Goal: Transaction & Acquisition: Book appointment/travel/reservation

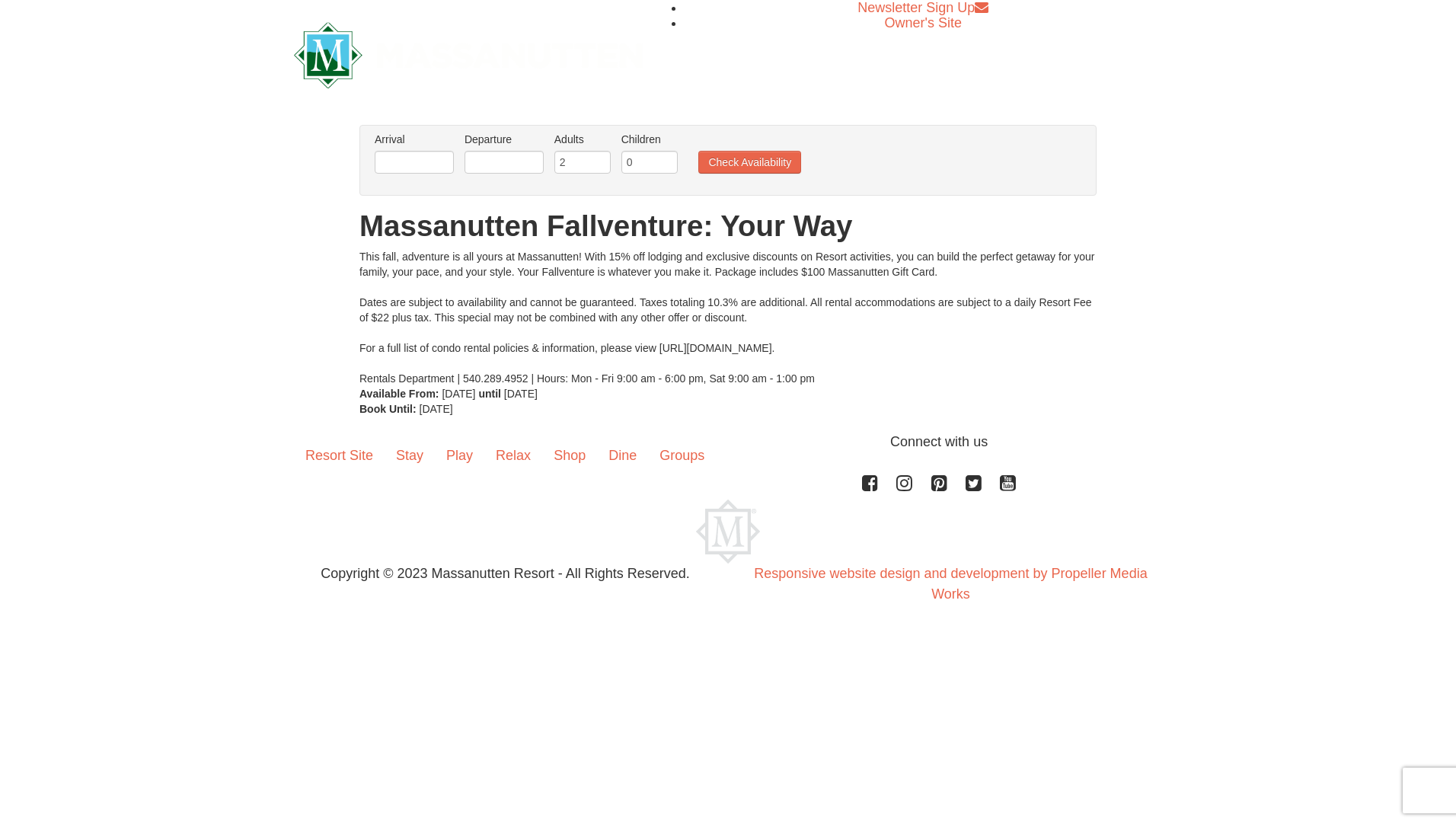
click at [369, 158] on div "Arrival Please format dates MM/DD/YYYY Please format dates MM/DD/YYYY Departure…" at bounding box center [728, 160] width 737 height 71
click at [408, 164] on input "text" at bounding box center [414, 162] width 79 height 23
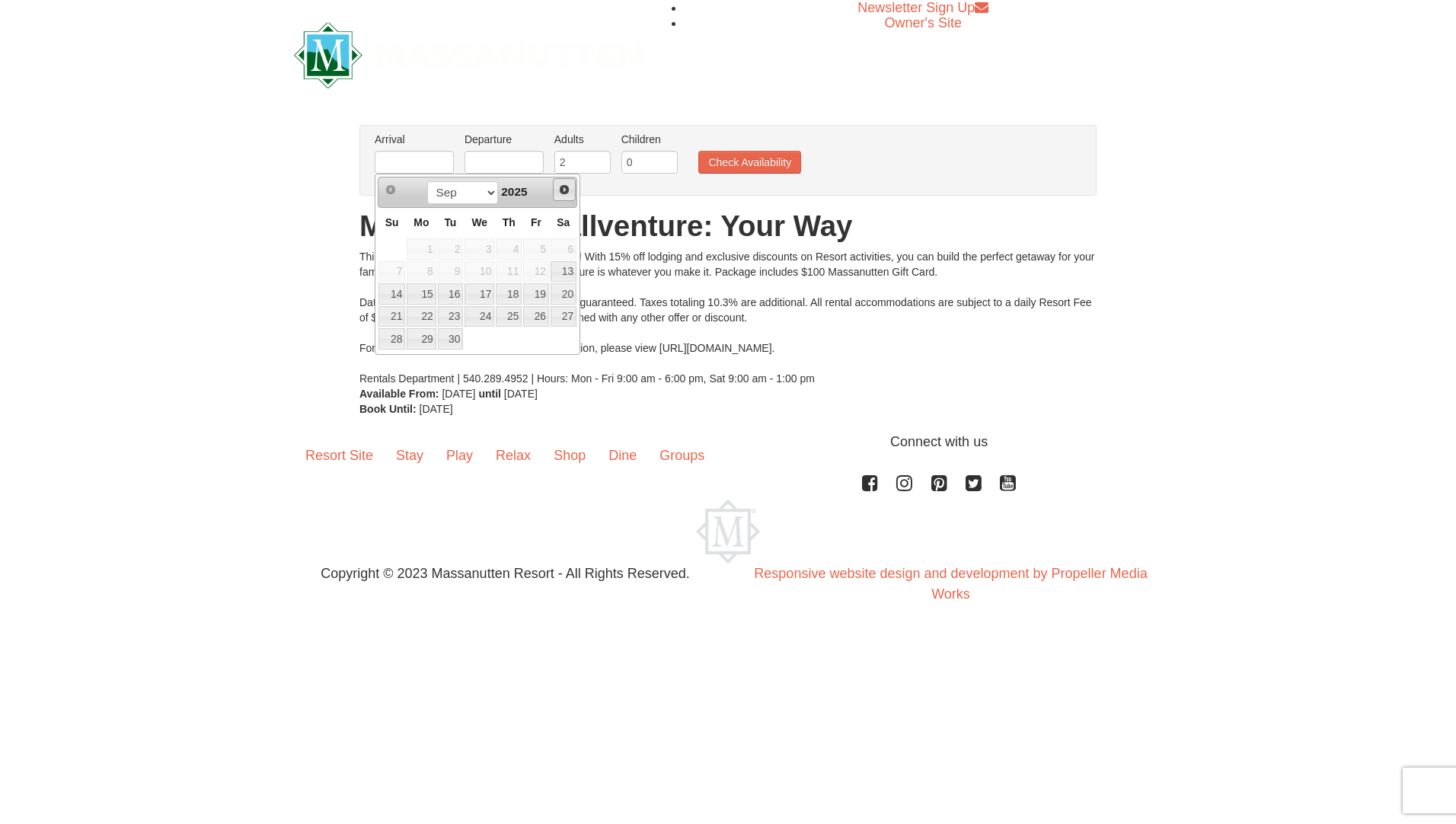
click at [565, 187] on span "Next" at bounding box center [564, 189] width 12 height 12
click at [568, 286] on link "18" at bounding box center [563, 293] width 26 height 21
type input "[DATE]"
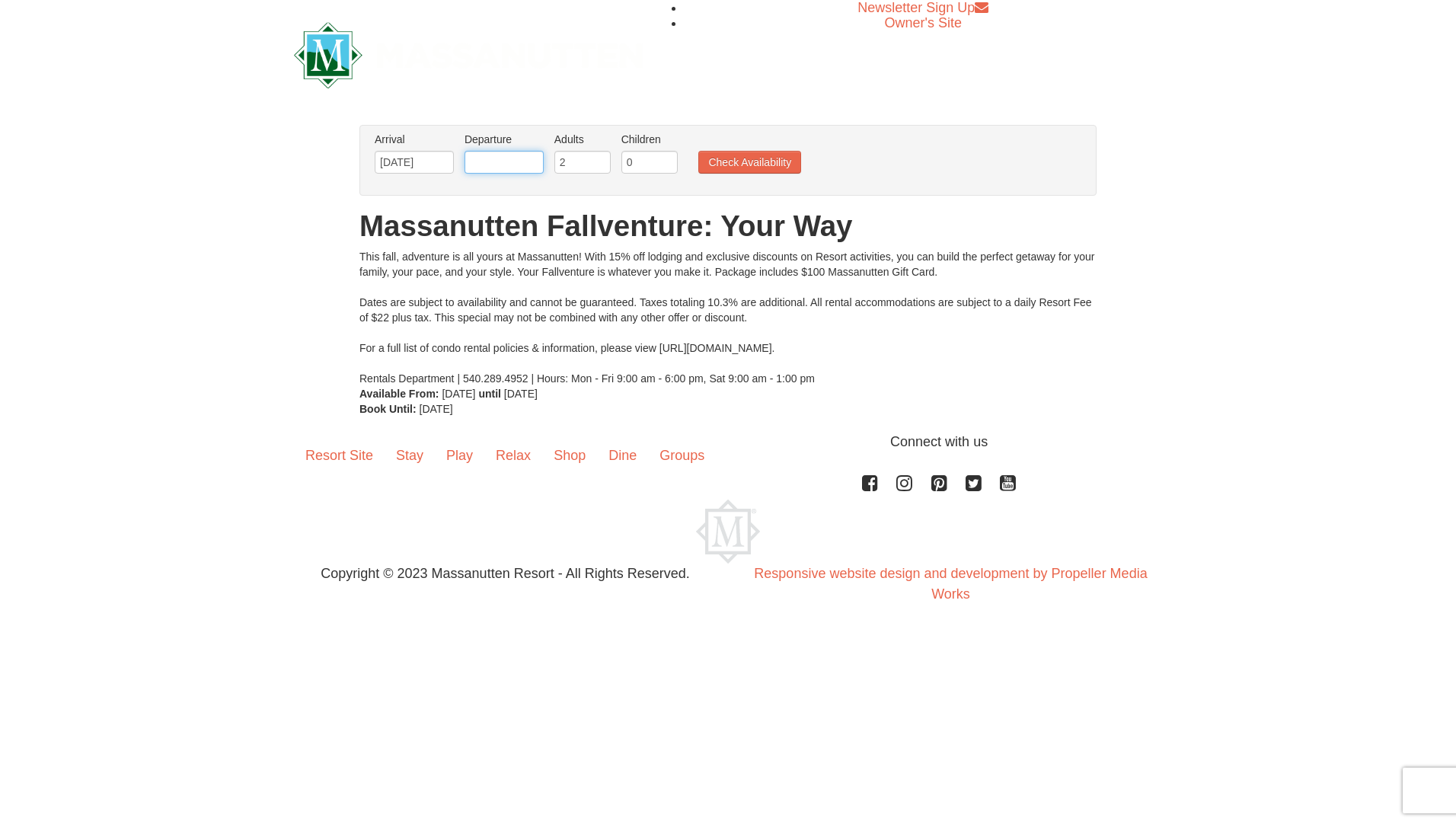
click at [519, 161] on input "text" at bounding box center [504, 162] width 79 height 23
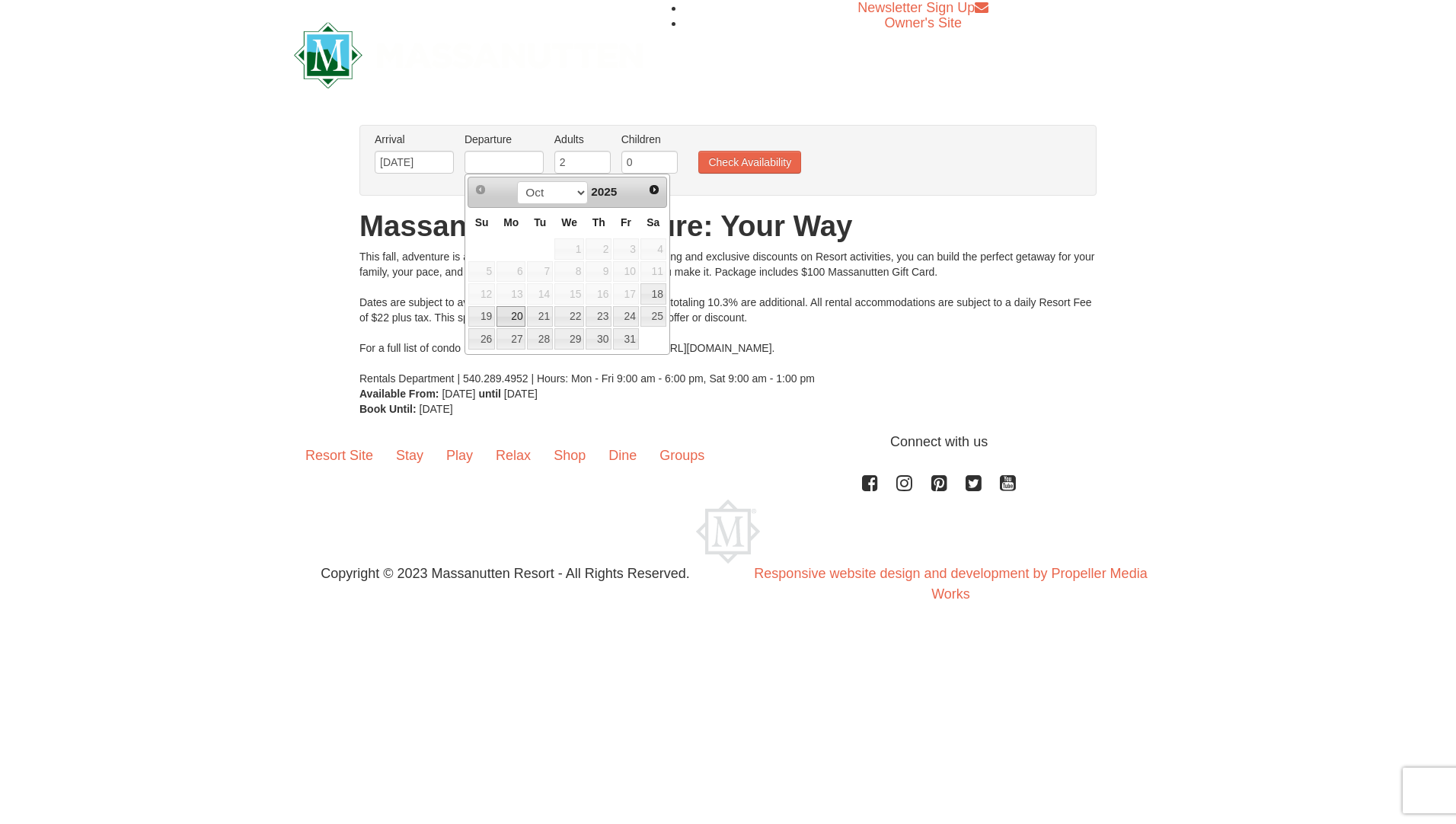
click at [508, 311] on link "20" at bounding box center [510, 316] width 29 height 21
type input "[DATE]"
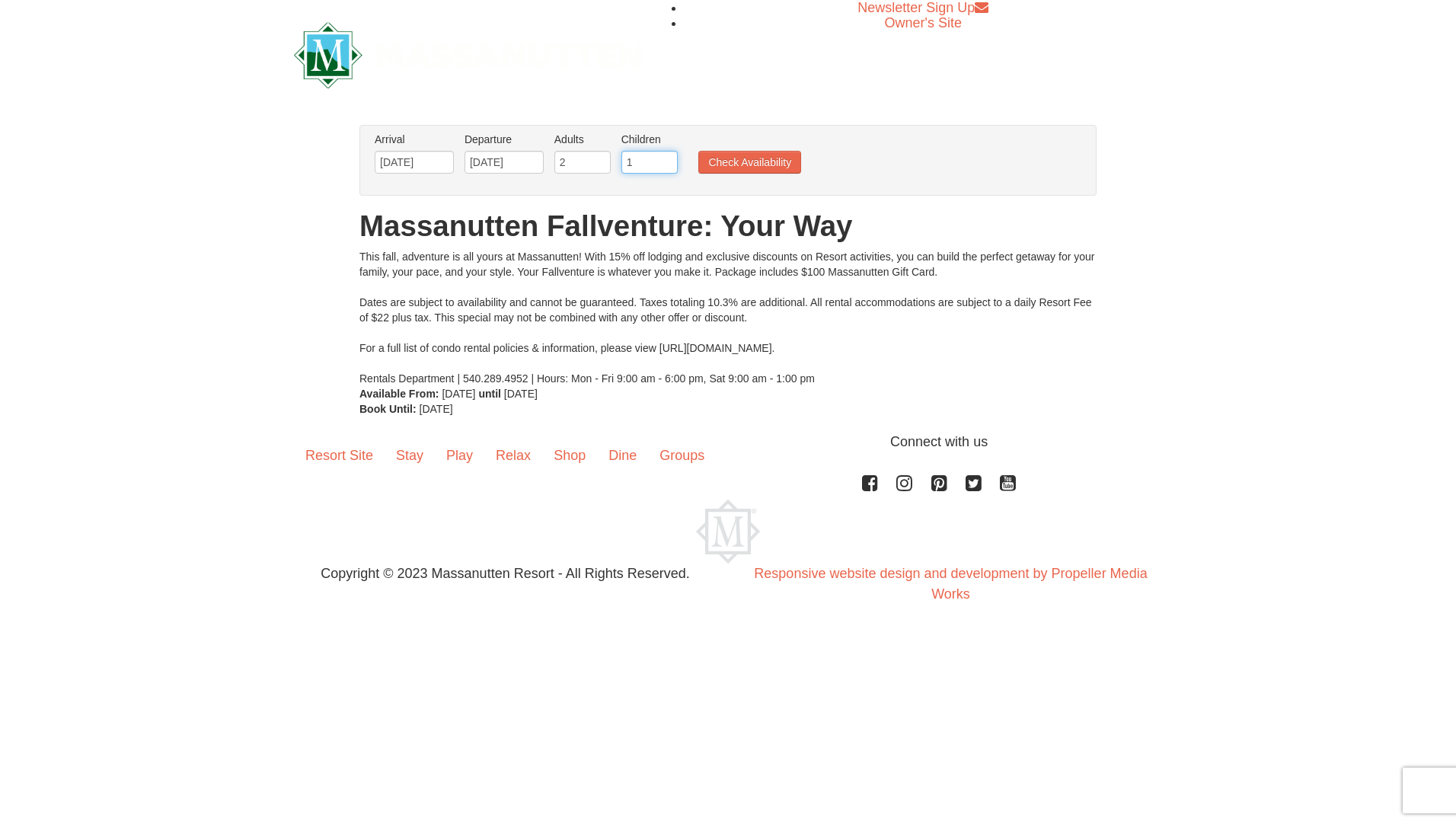
click at [663, 161] on input "1" at bounding box center [649, 162] width 56 height 23
type input "2"
click at [669, 161] on input "2" at bounding box center [649, 162] width 56 height 23
click at [704, 156] on button "Check Availability" at bounding box center [749, 162] width 103 height 23
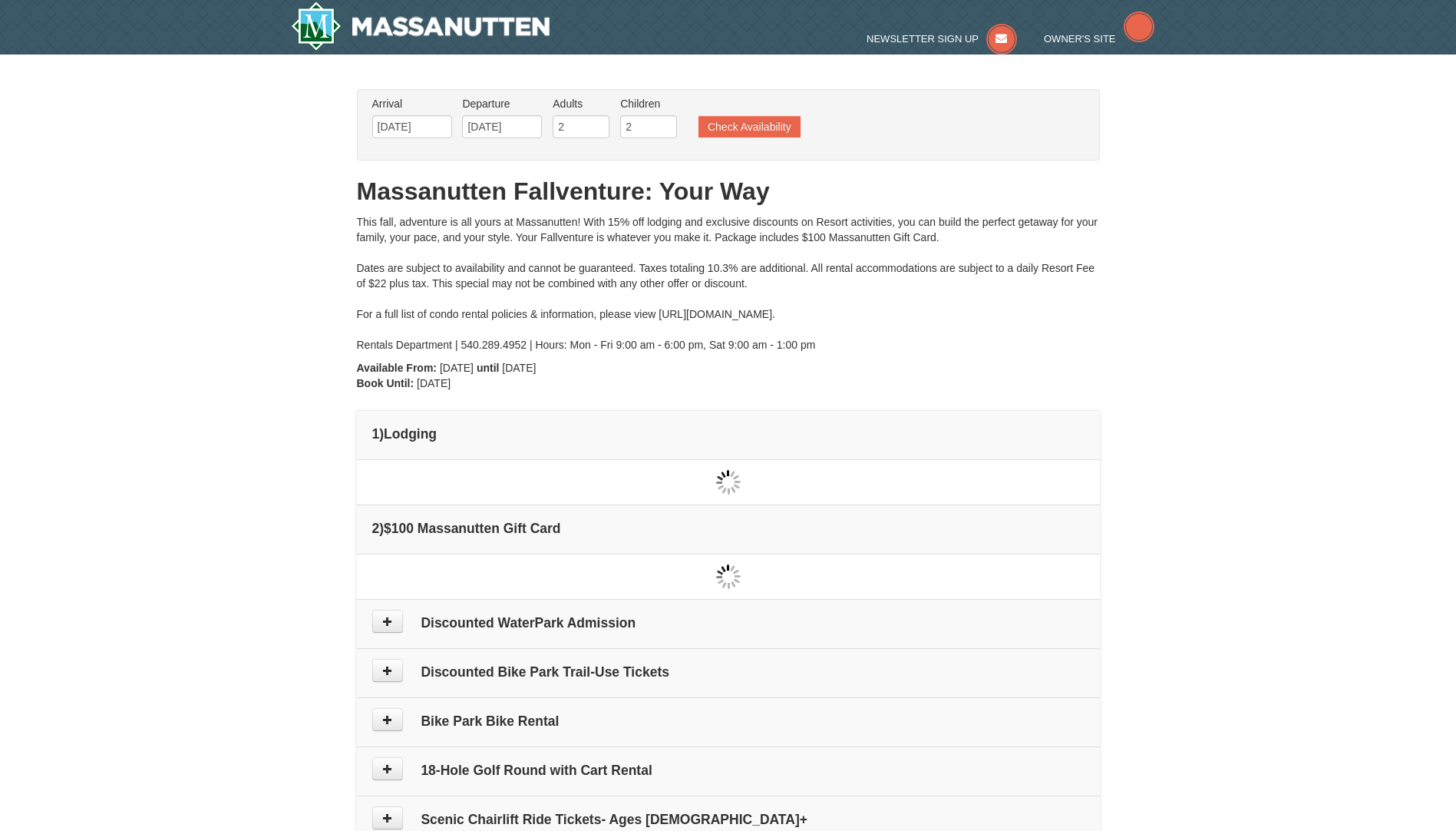
type input "[DATE]"
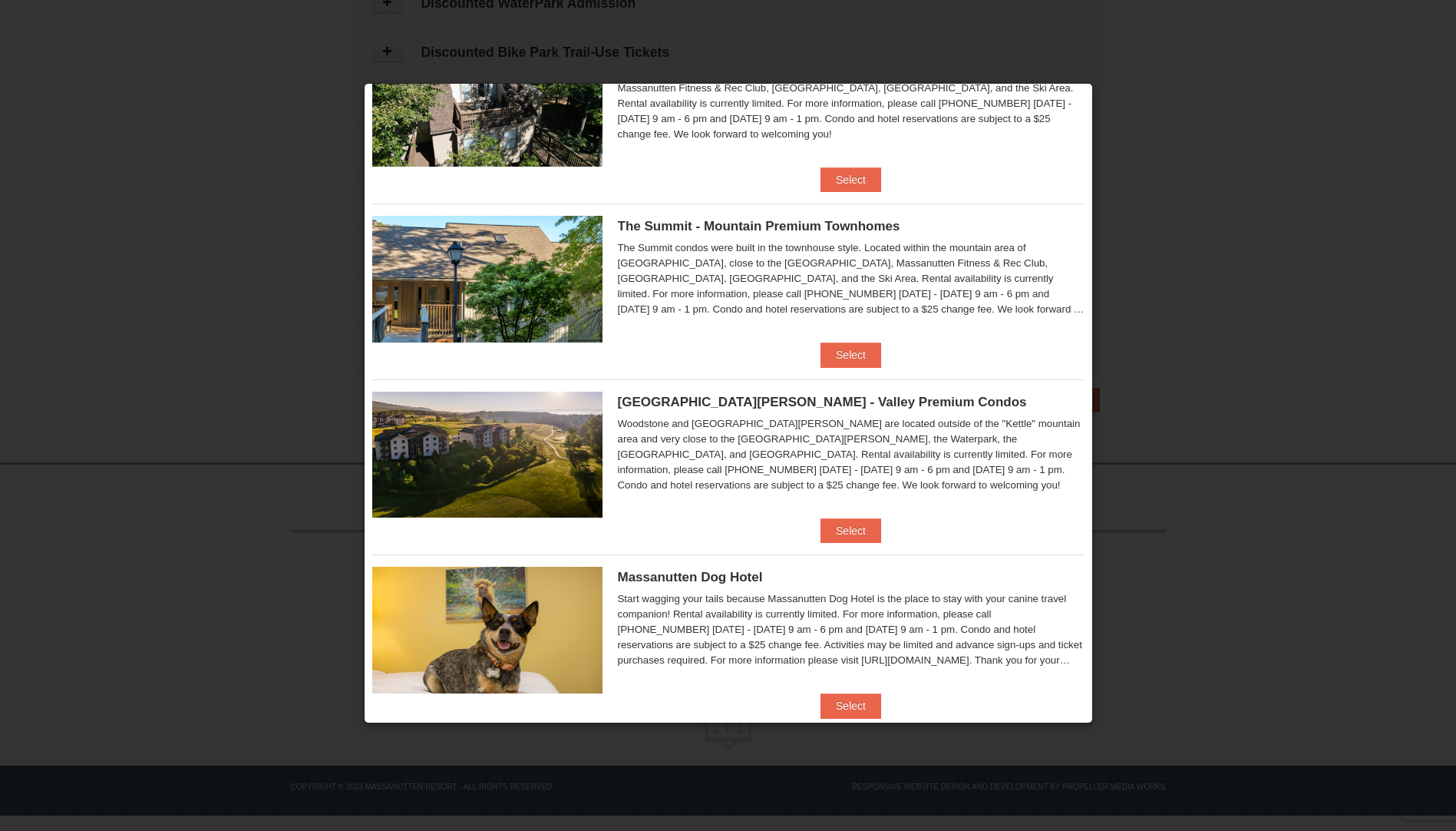
scroll to position [473, 0]
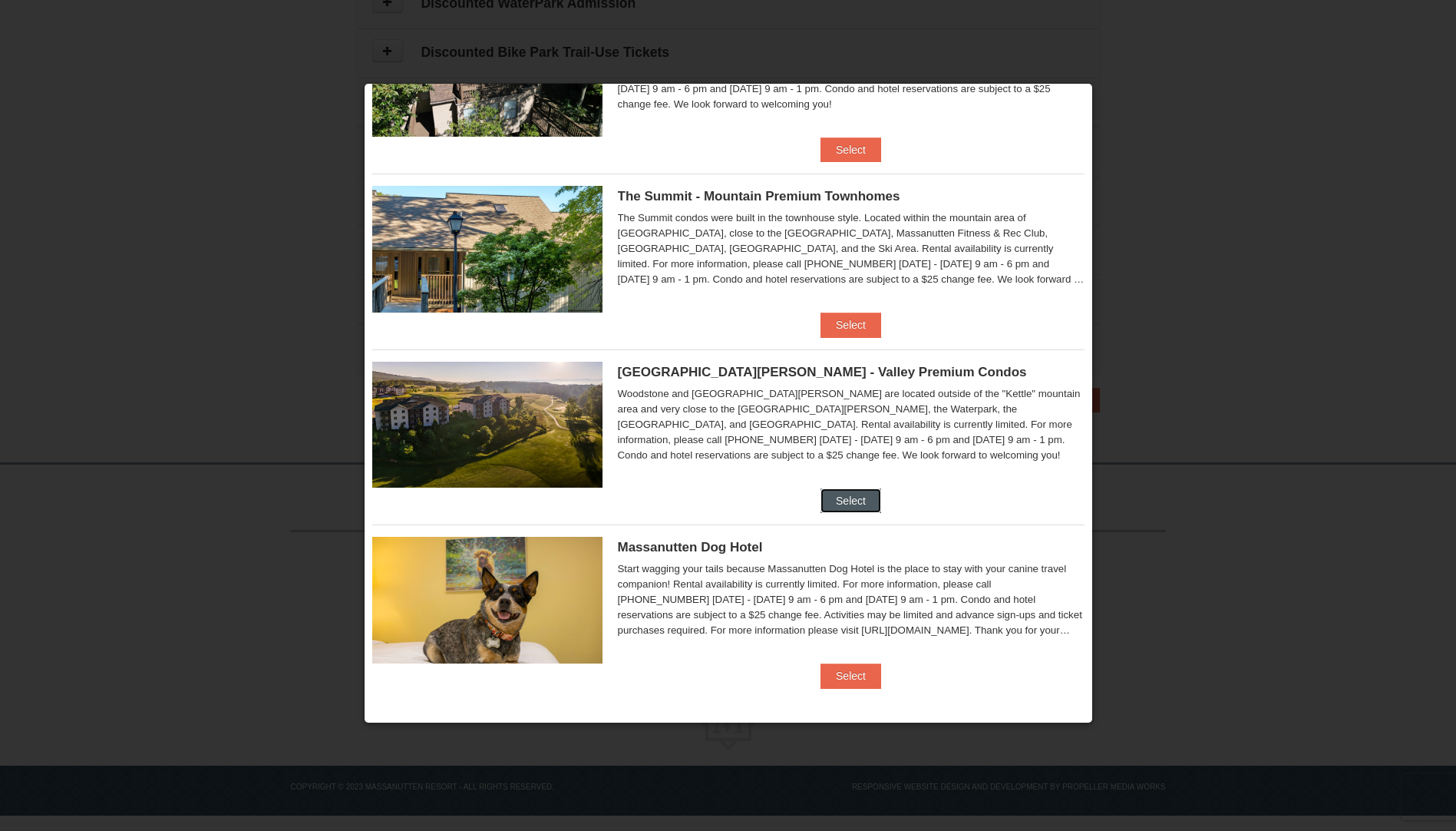
click at [832, 503] on button "Select" at bounding box center [850, 501] width 61 height 25
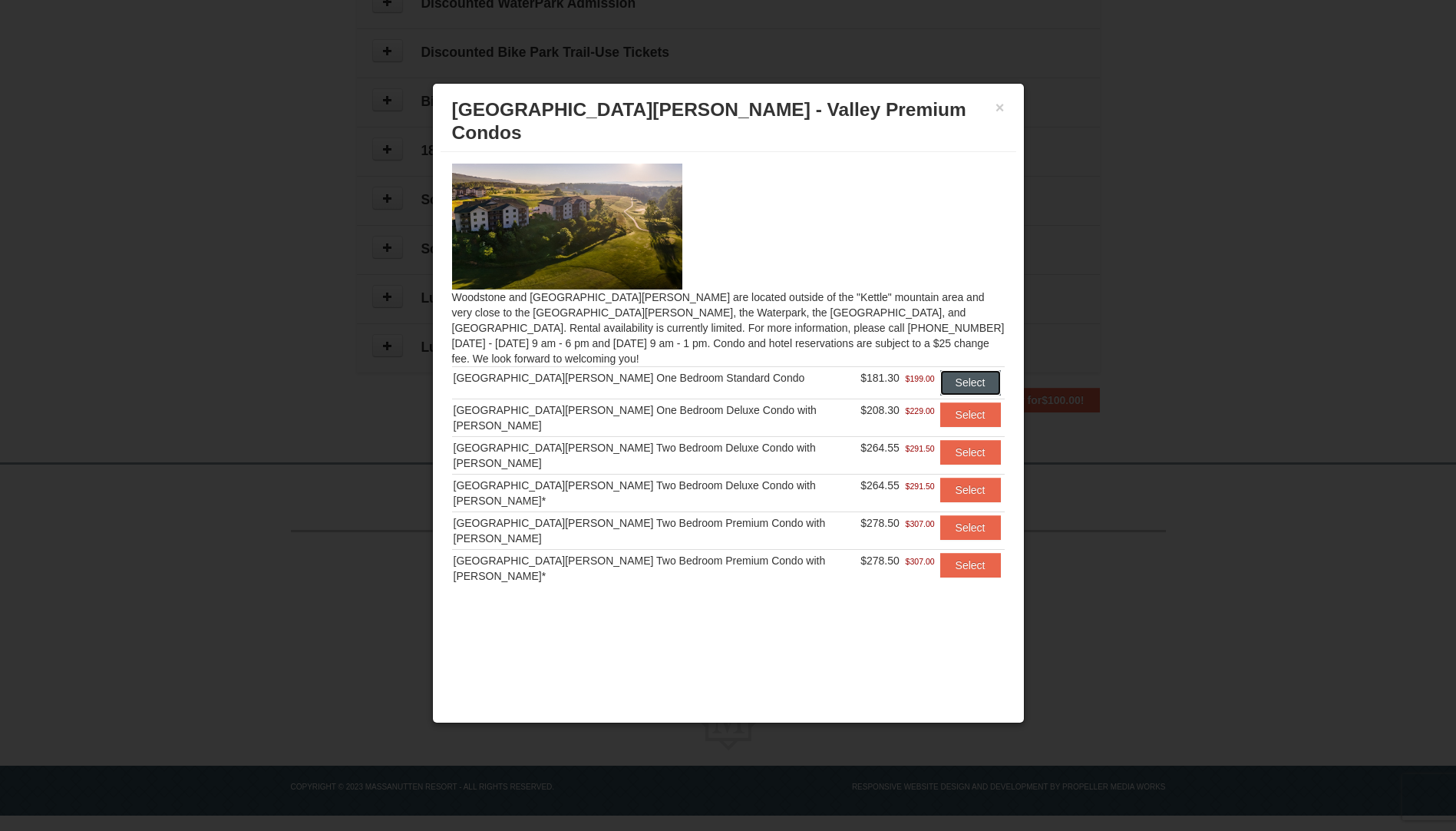
click at [954, 370] on button "Select" at bounding box center [970, 382] width 61 height 25
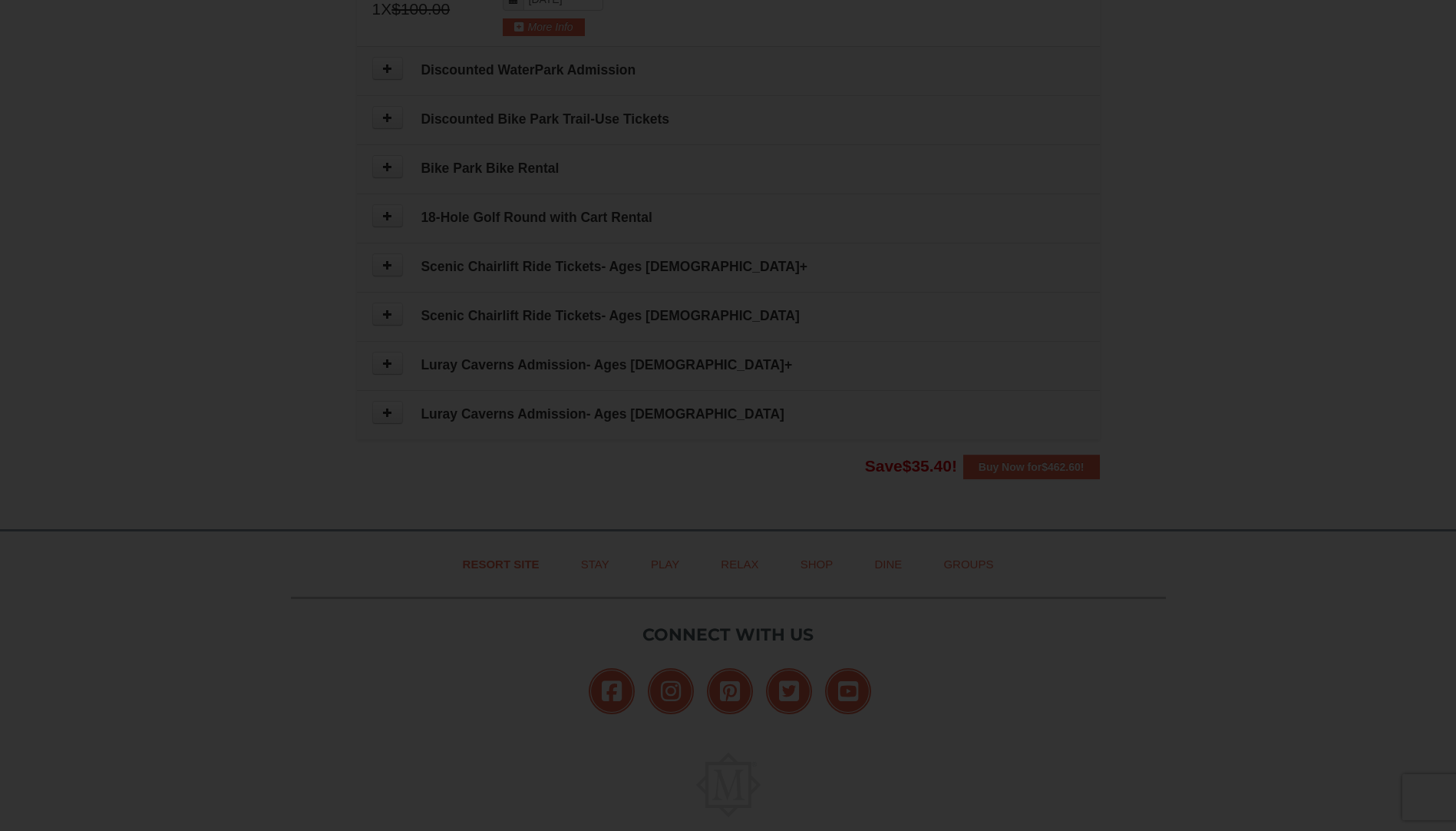
scroll to position [819, 0]
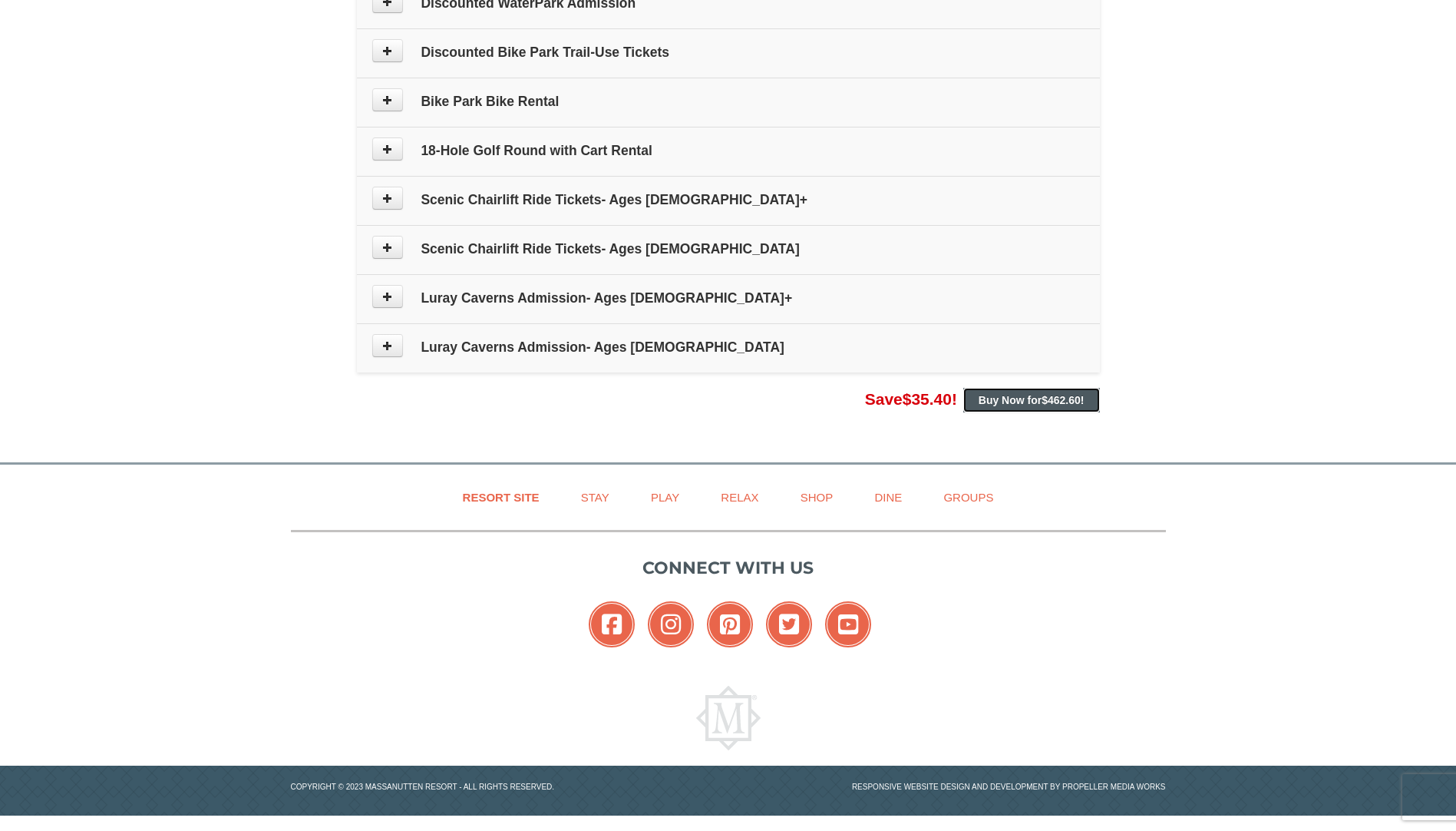
click at [1039, 403] on strong "Buy Now for $462.60 !" at bounding box center [1031, 399] width 106 height 12
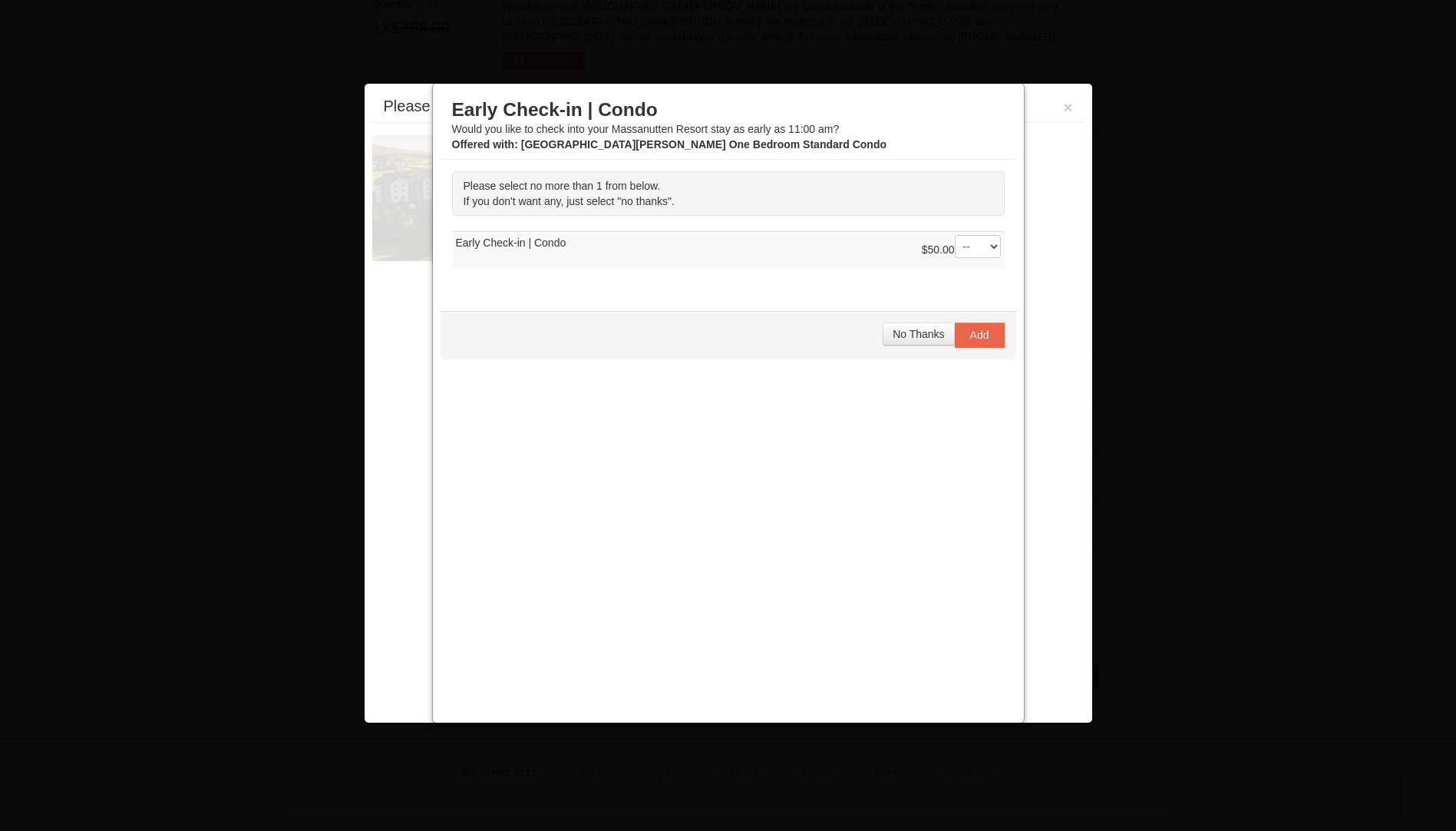
scroll to position [473, 0]
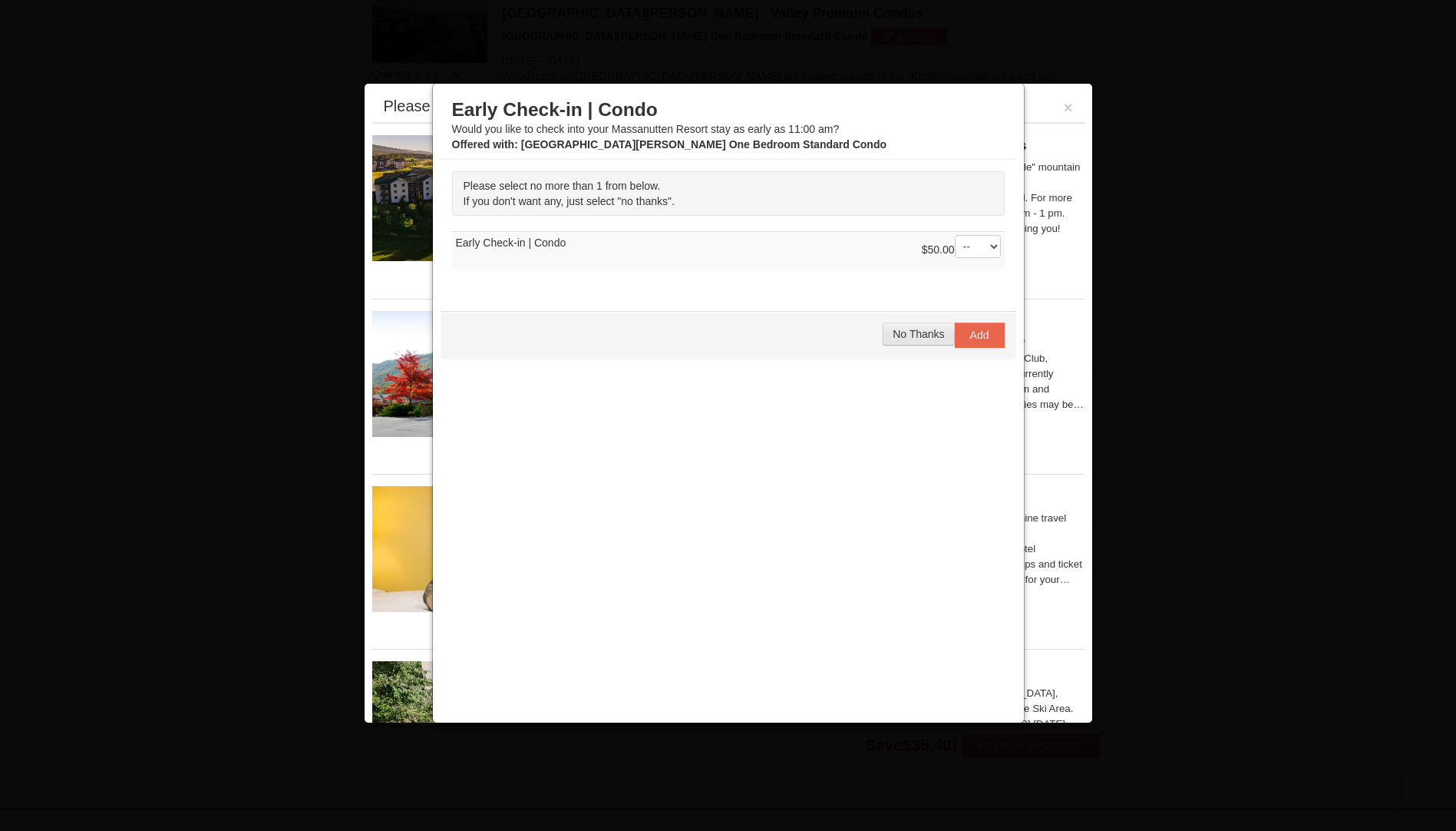
drag, startPoint x: 920, startPoint y: 330, endPoint x: 930, endPoint y: 334, distance: 10.8
click at [923, 332] on span "No Thanks" at bounding box center [918, 334] width 52 height 12
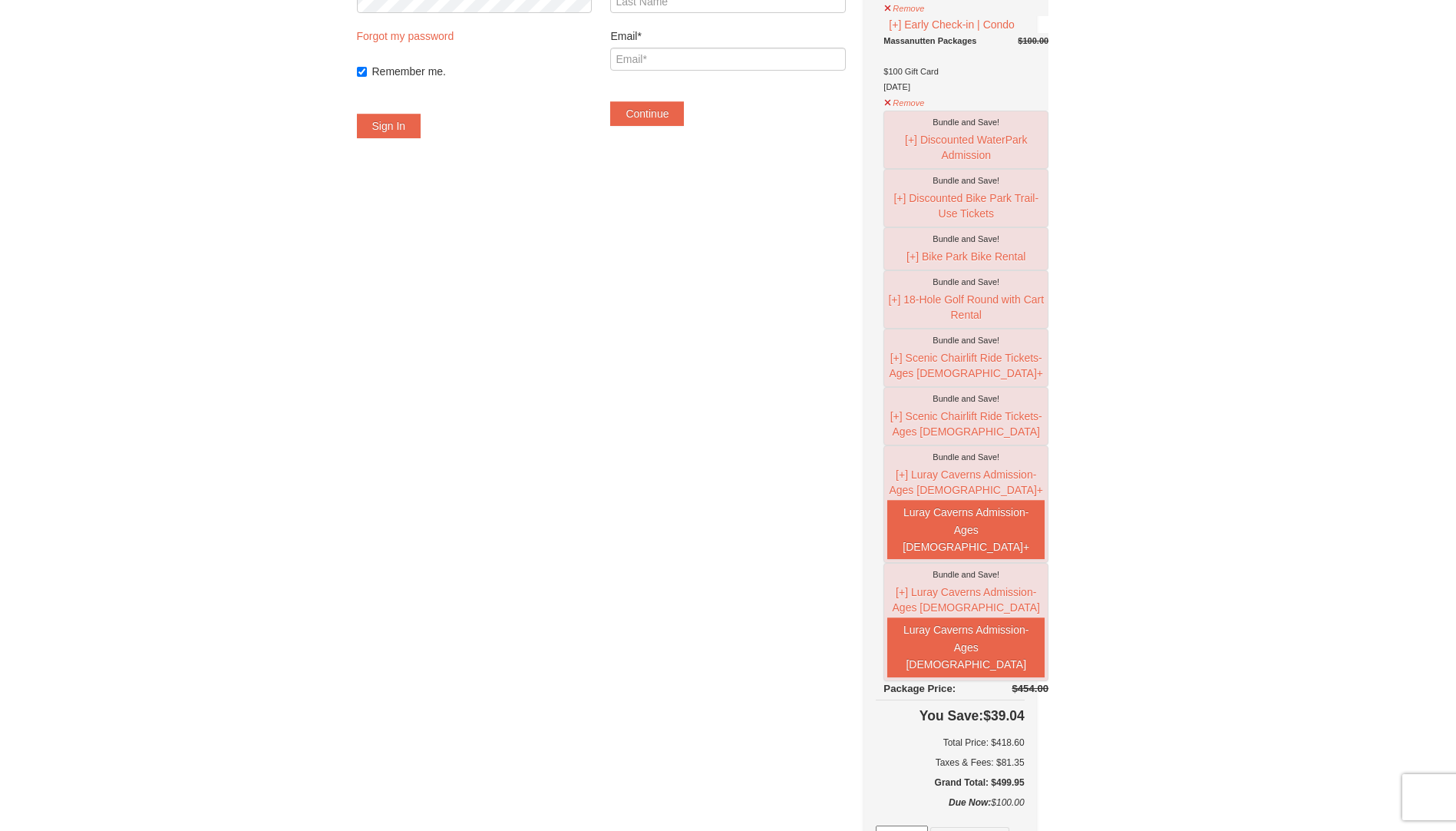
scroll to position [198, 0]
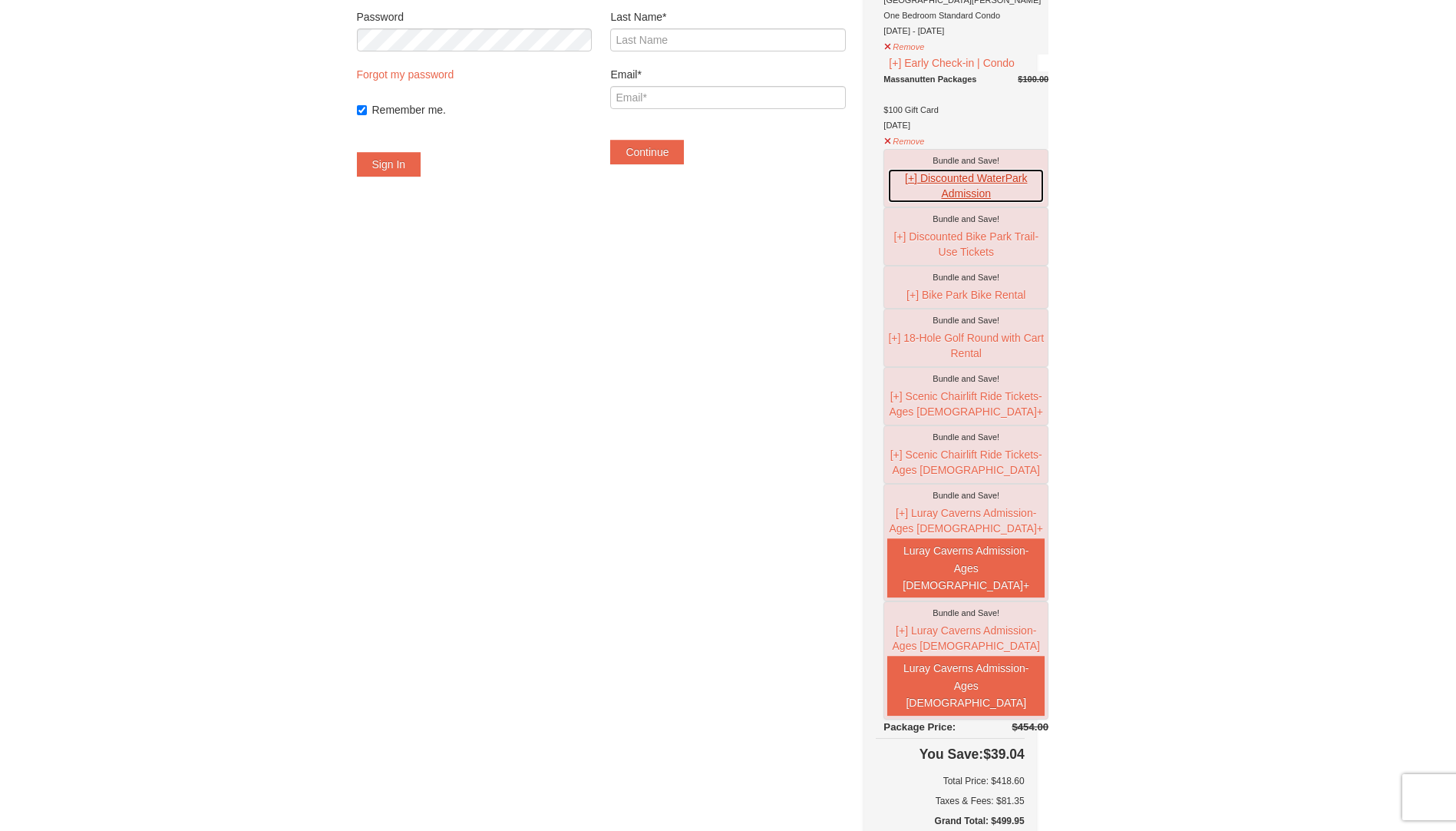
click at [914, 181] on button "[+] Discounted WaterPark Admission" at bounding box center [965, 186] width 157 height 35
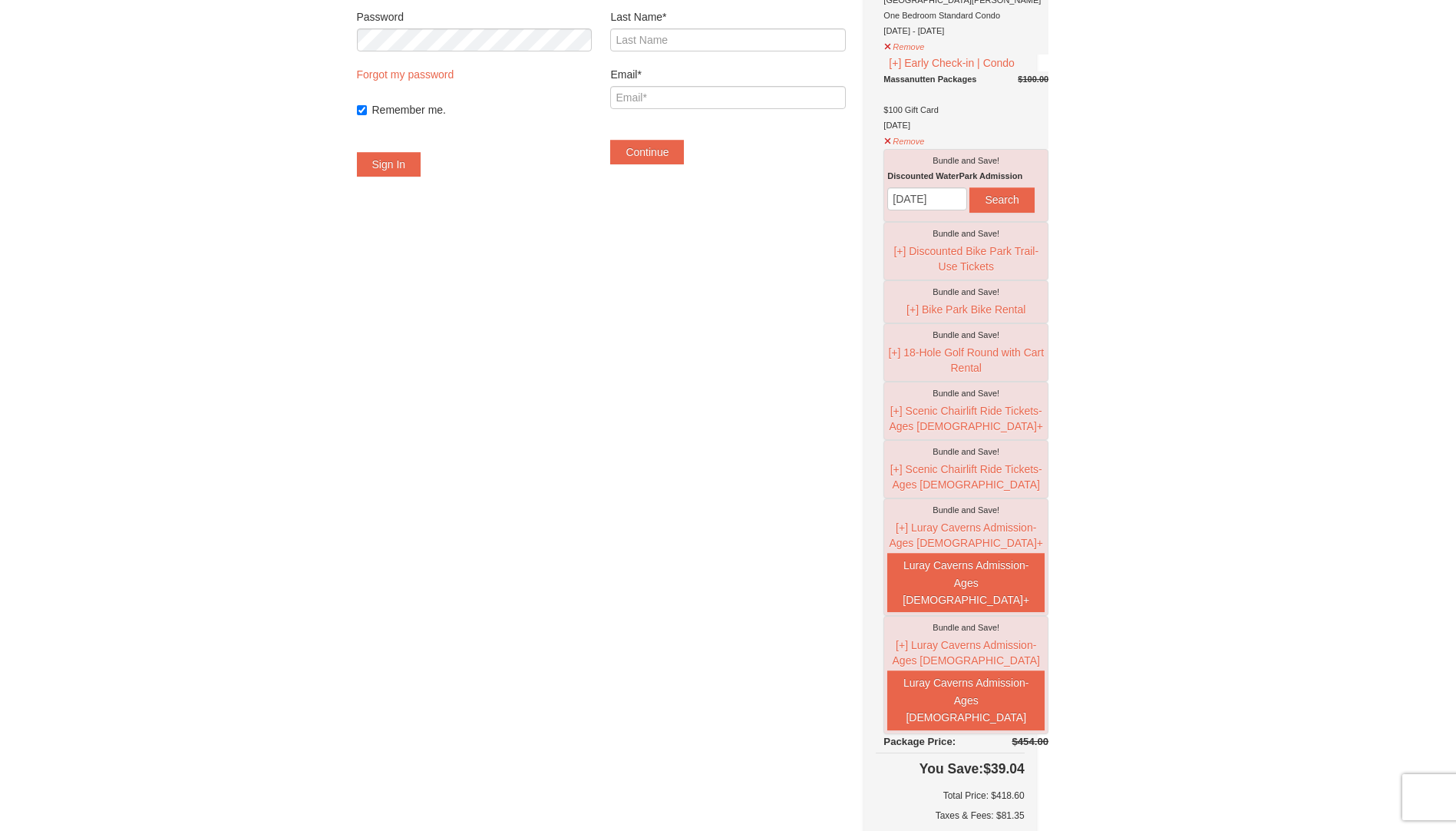
click at [818, 331] on div "Have an account? Sign in for faster booking. Email/Username* Password Forgot my…" at bounding box center [728, 617] width 743 height 1456
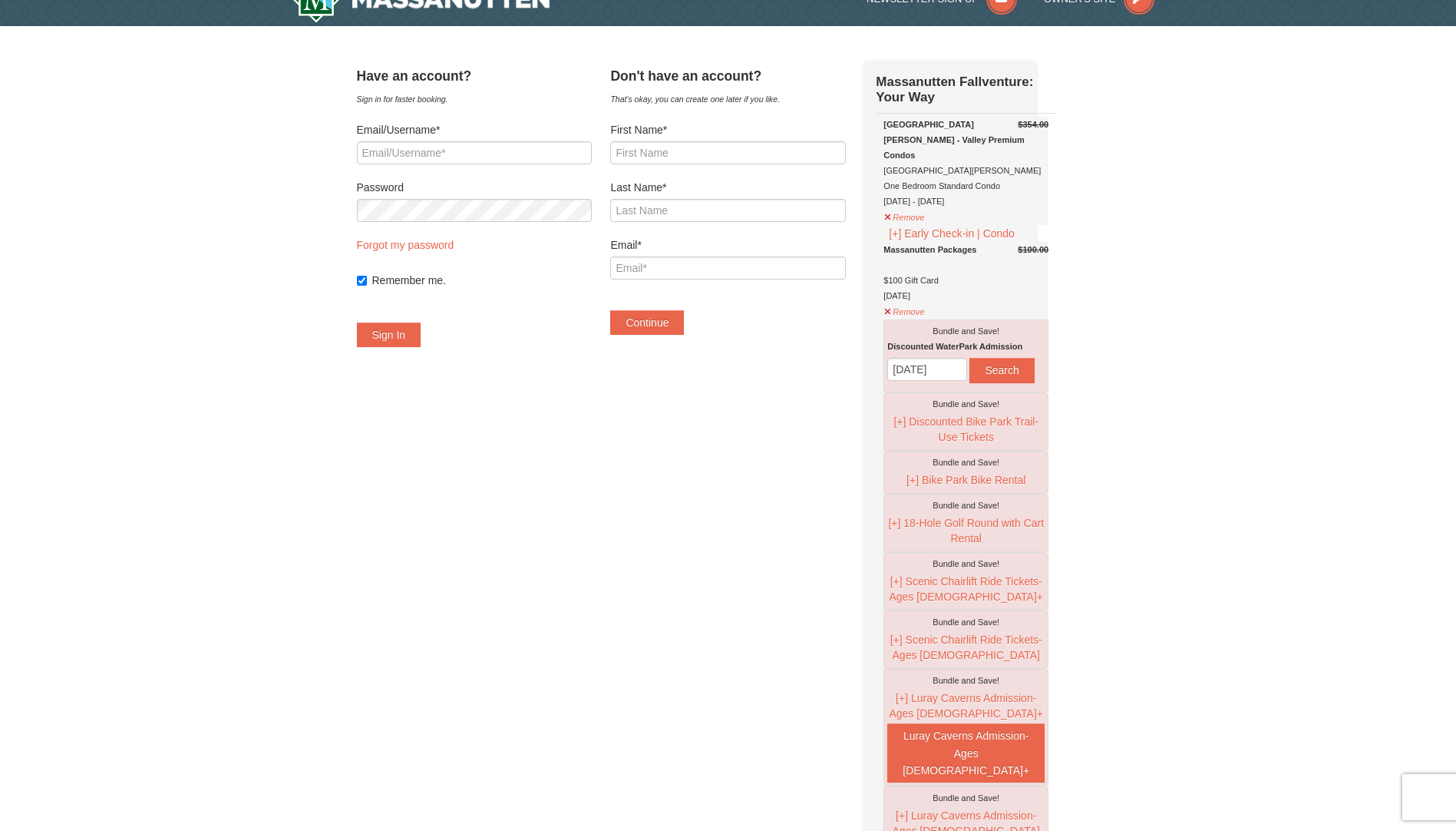
scroll to position [0, 0]
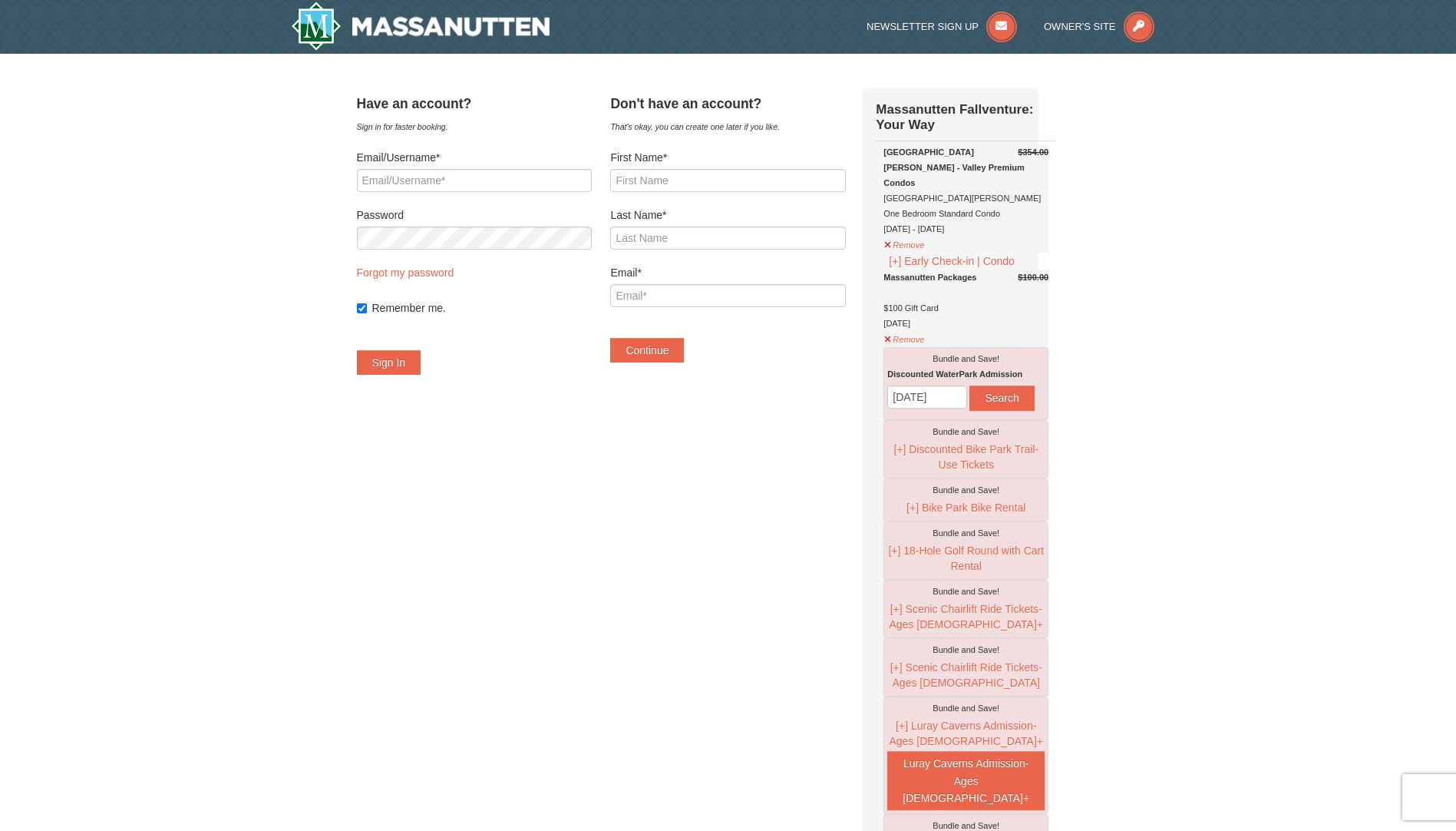
click at [1149, 247] on div "× Have an account? Sign in for faster booking. Email/Username* Password Forgot …" at bounding box center [728, 815] width 1456 height 1525
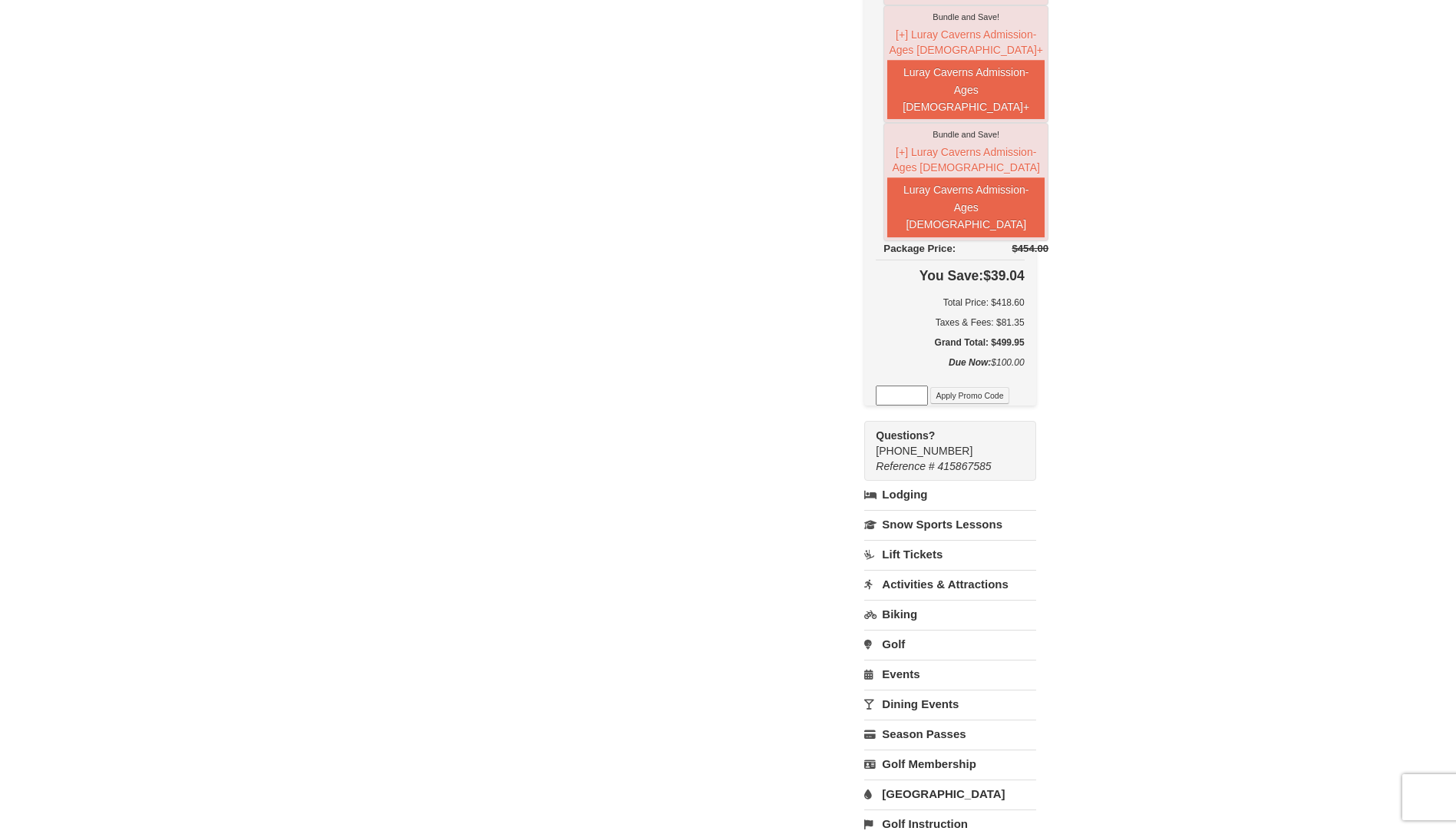
scroll to position [768, 0]
